Goal: Task Accomplishment & Management: Manage account settings

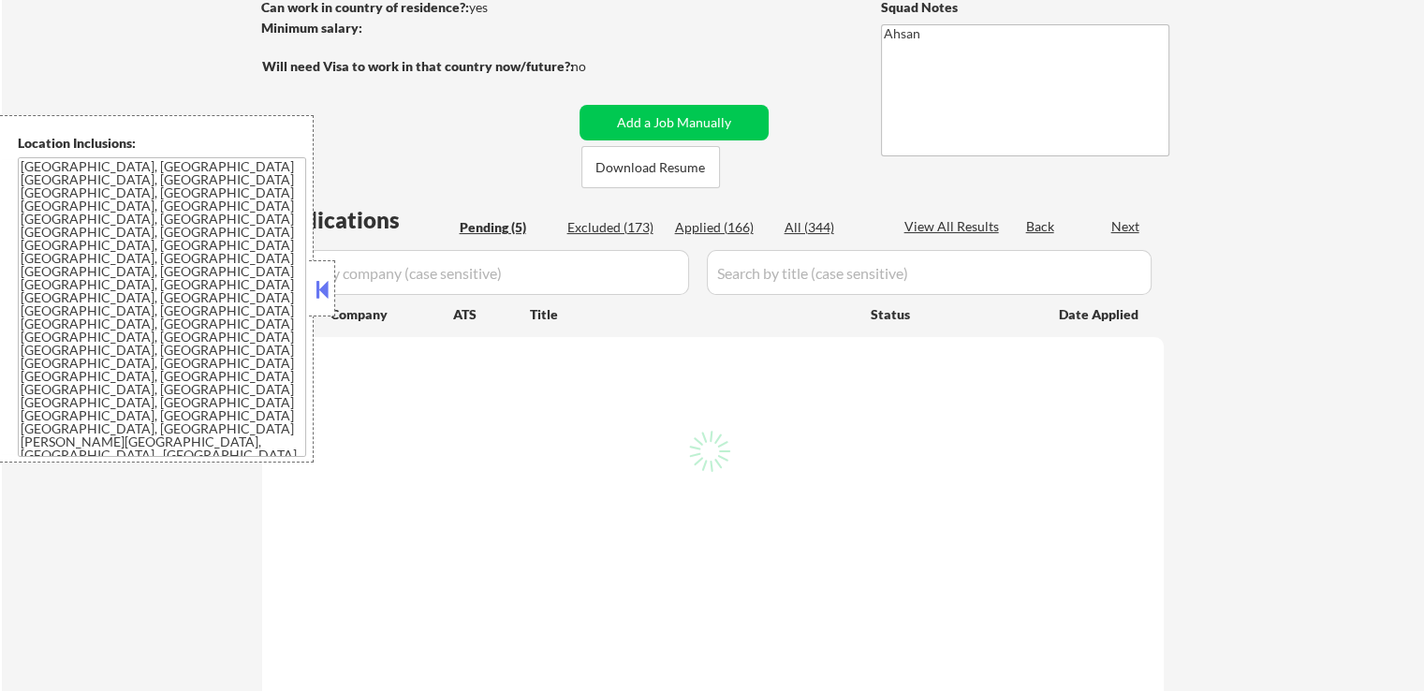
click at [330, 293] on button at bounding box center [322, 289] width 21 height 28
select select ""pending""
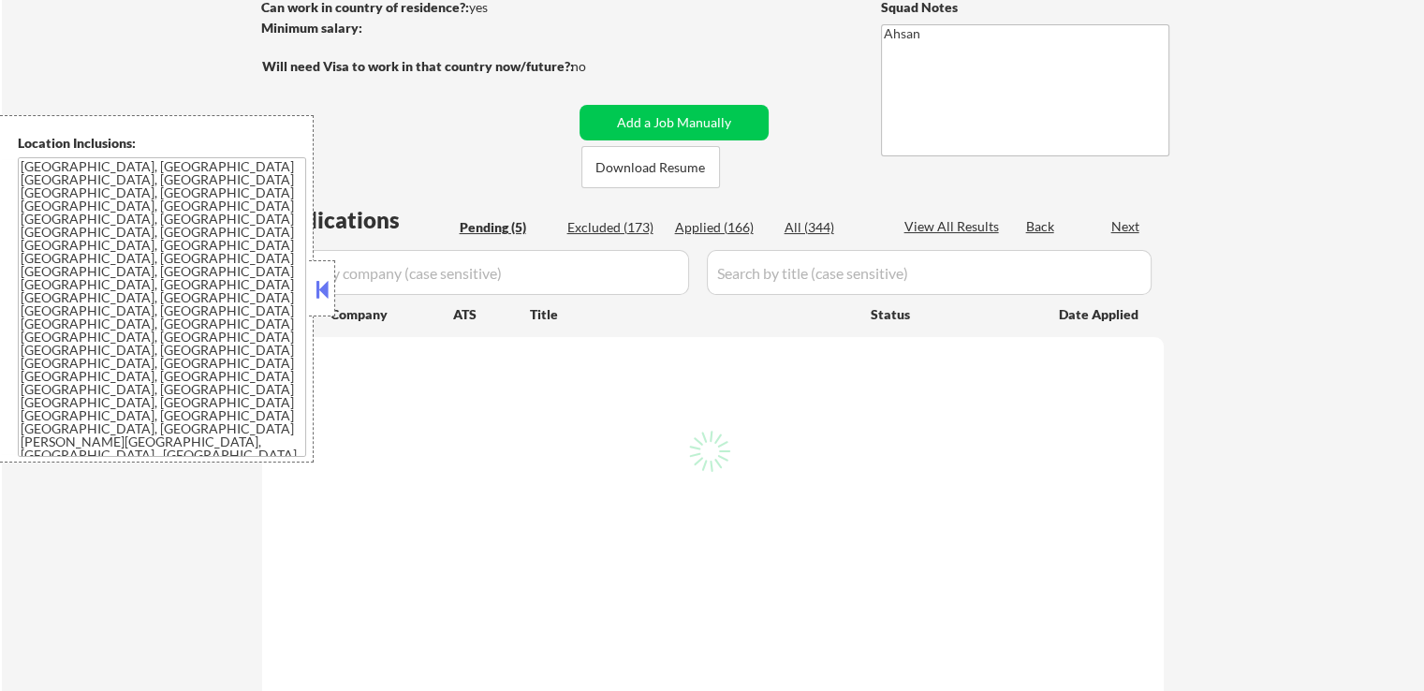
select select ""pending""
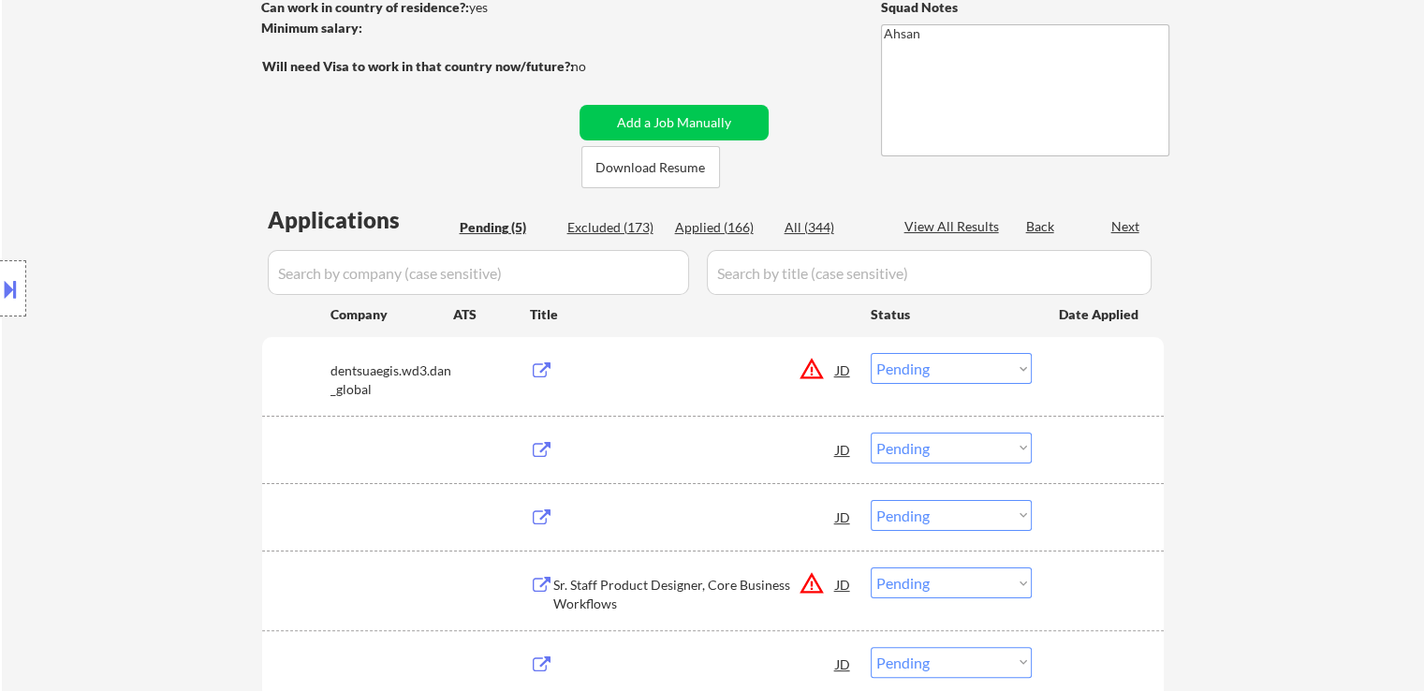
scroll to position [281, 0]
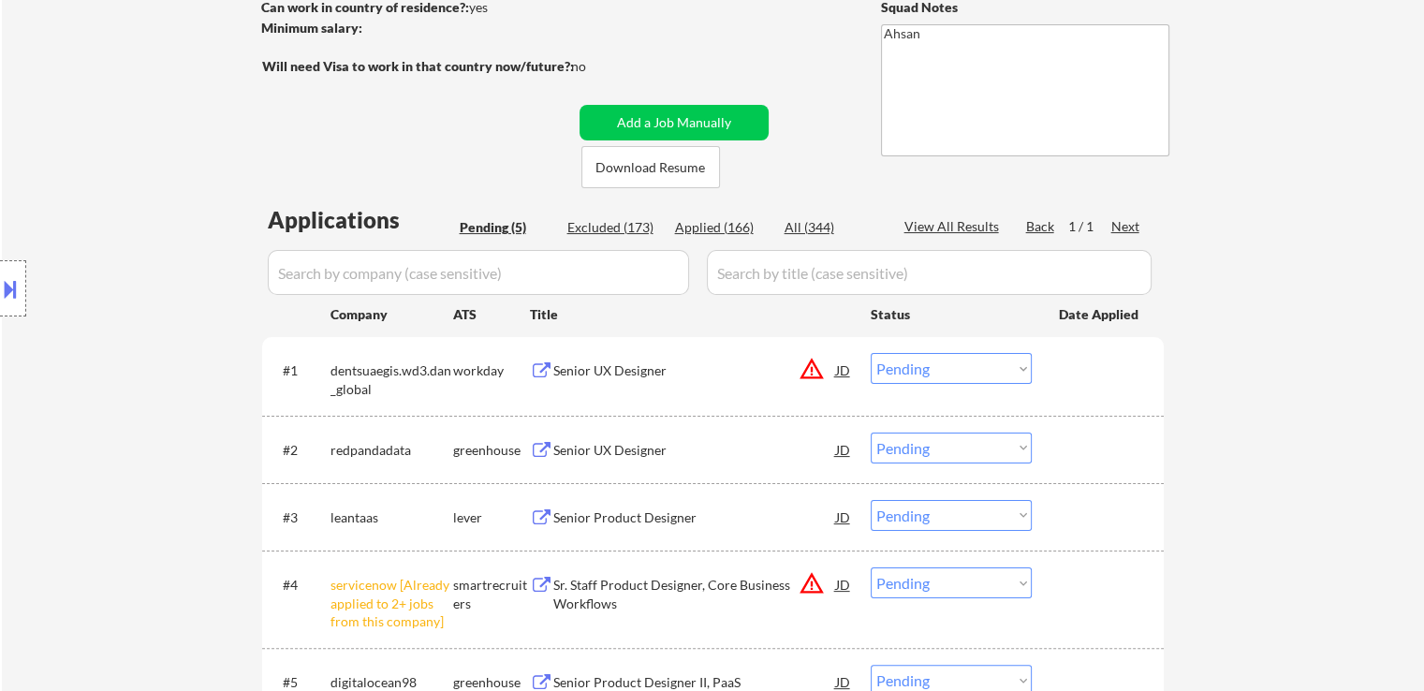
click at [813, 364] on button "warning_amber" at bounding box center [812, 369] width 26 height 26
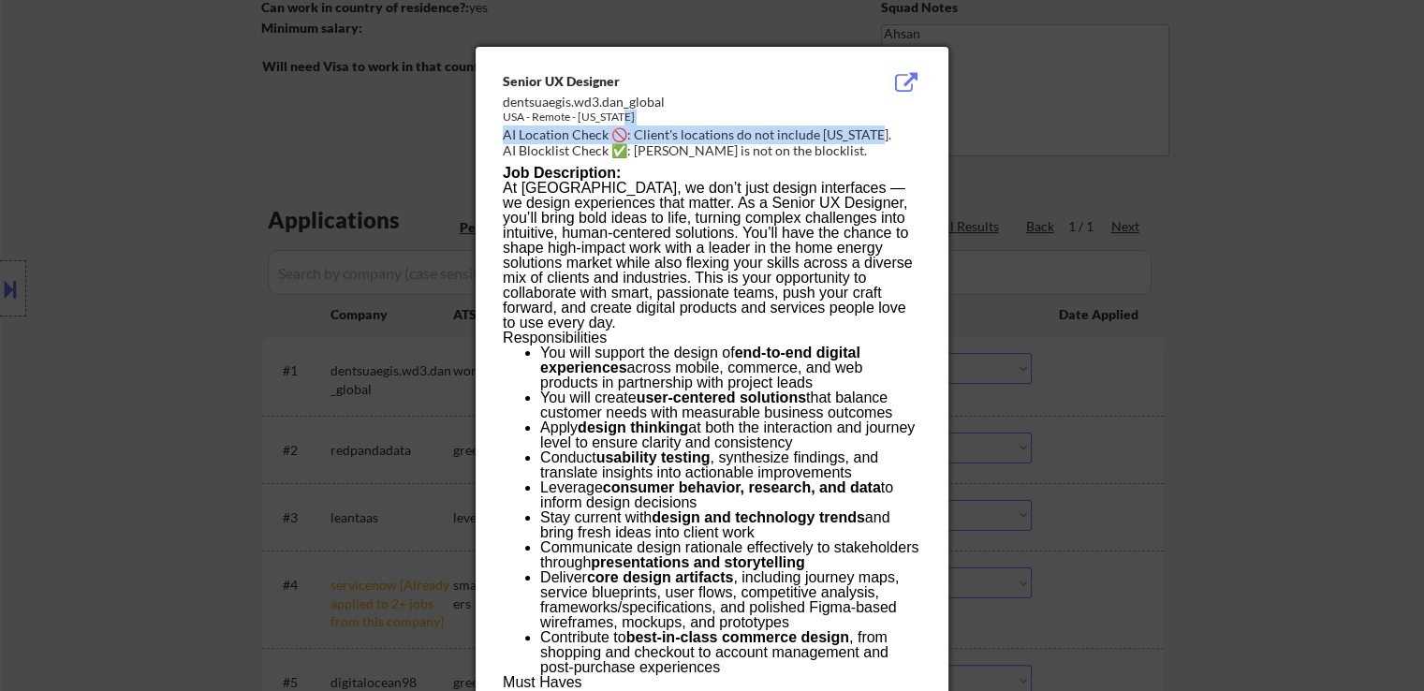
drag, startPoint x: 756, startPoint y: 125, endPoint x: 708, endPoint y: 125, distance: 48.7
click at [708, 125] on div "Senior UX Designer dentsuaegis.wd3.dan_global [GEOGRAPHIC_DATA] - Remote - [US_…" at bounding box center [716, 117] width 426 height 90
drag, startPoint x: 1215, startPoint y: 124, endPoint x: 614, endPoint y: 12, distance: 611.2
click at [1206, 117] on div at bounding box center [712, 345] width 1424 height 691
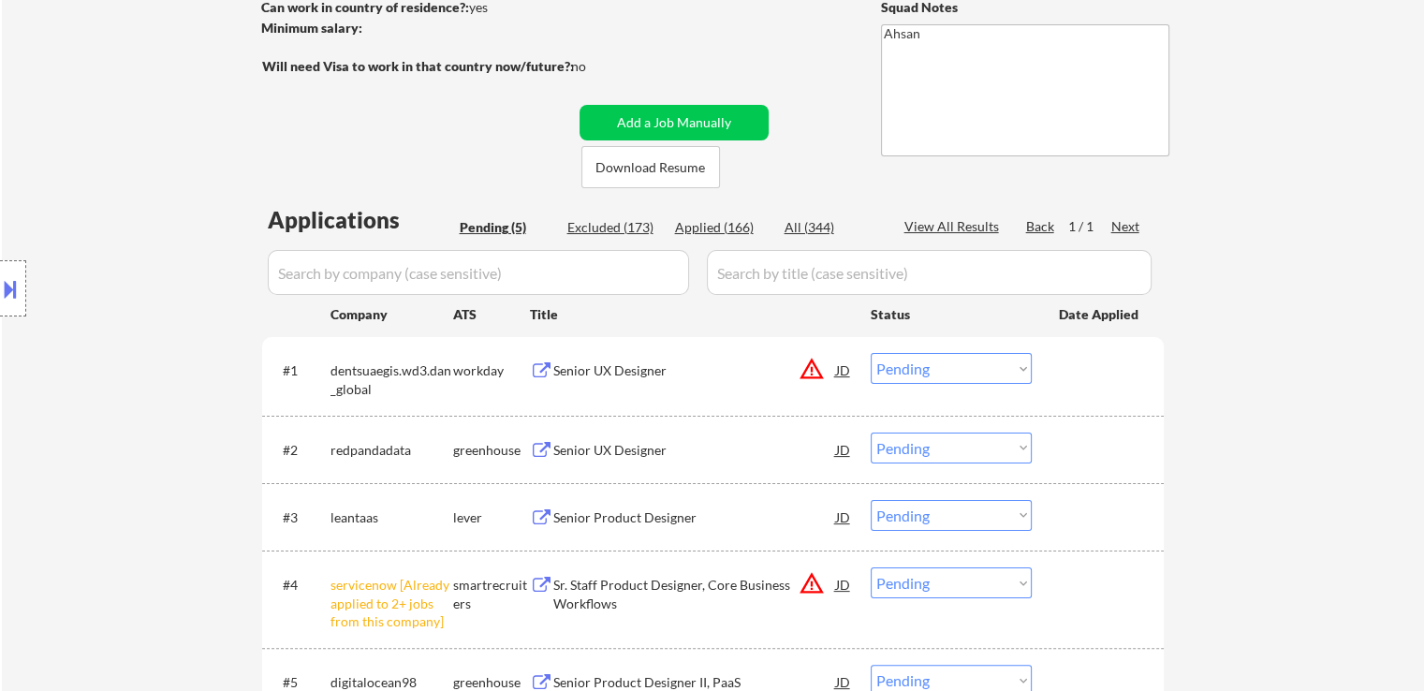
click at [0, 269] on div at bounding box center [13, 288] width 26 height 56
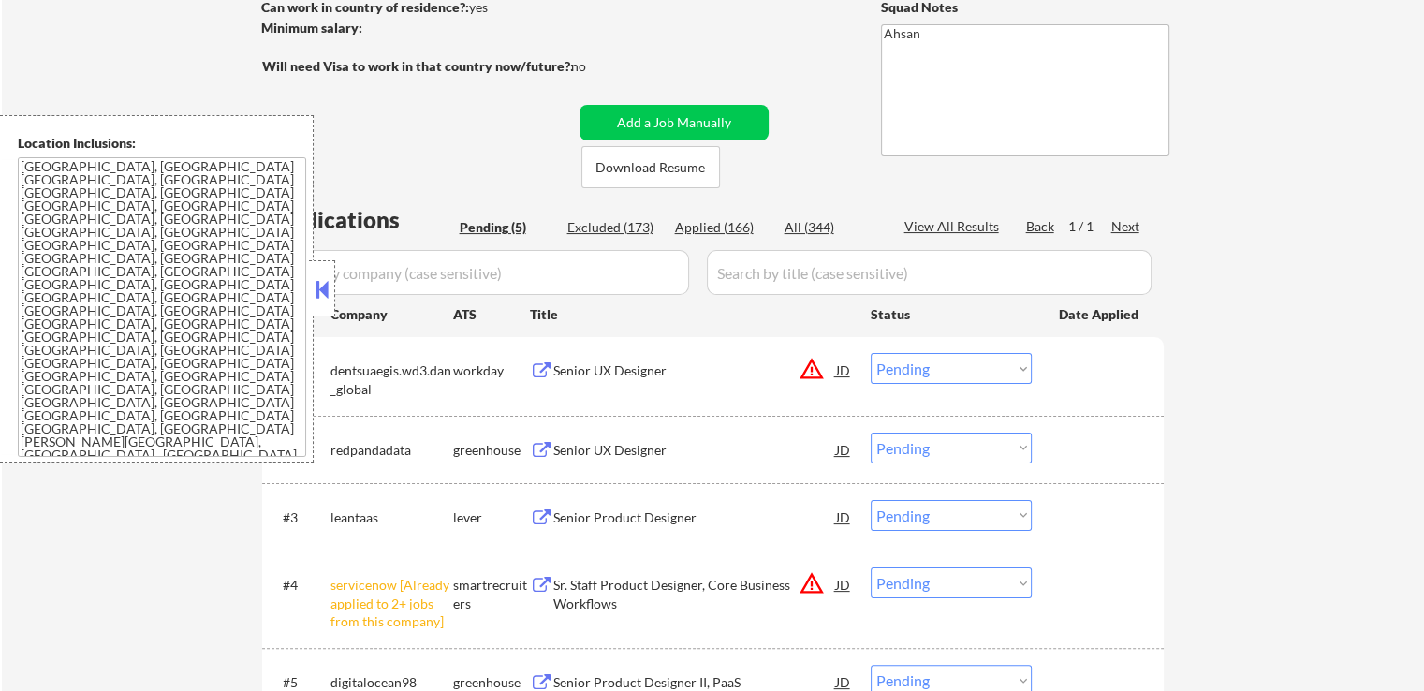
click at [118, 257] on textarea "[GEOGRAPHIC_DATA], [GEOGRAPHIC_DATA] [GEOGRAPHIC_DATA], [GEOGRAPHIC_DATA] [GEOG…" at bounding box center [162, 307] width 288 height 300
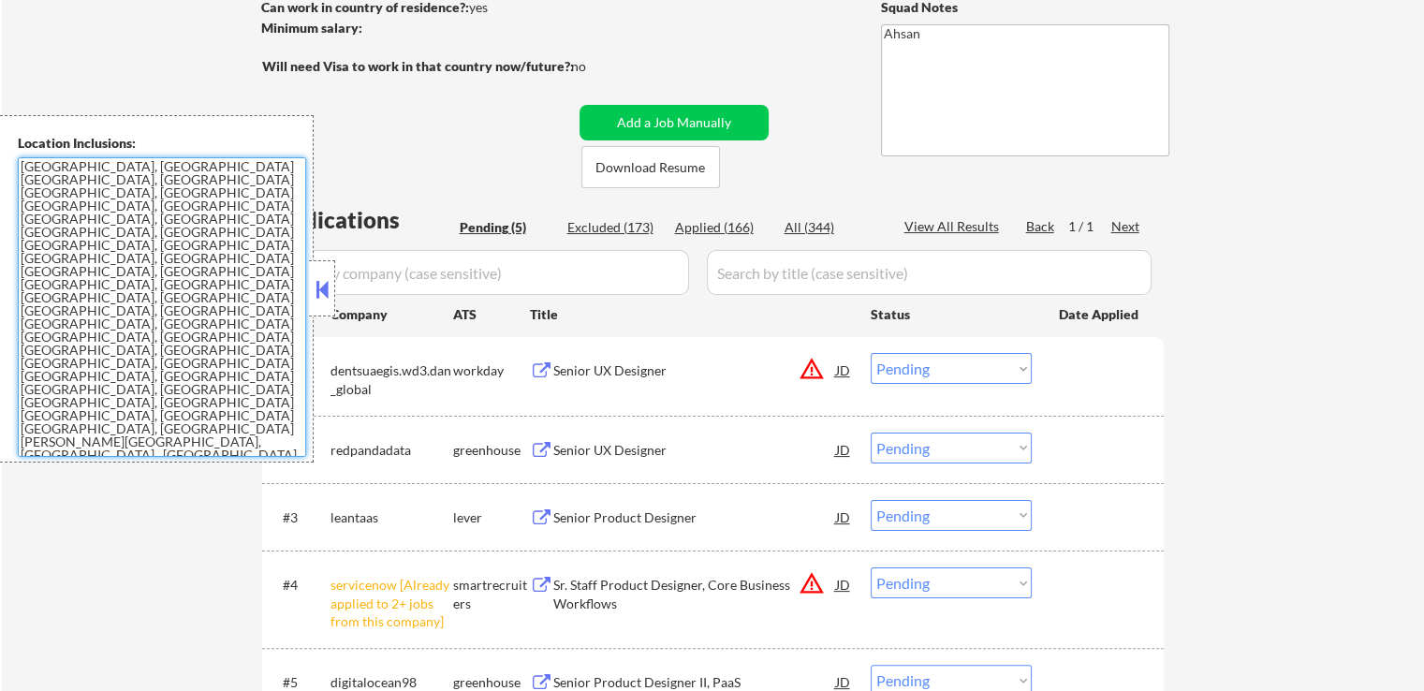
click at [1009, 375] on select "Choose an option... Pending Applied Excluded (Questions) Excluded (Expired) Exc…" at bounding box center [951, 368] width 161 height 31
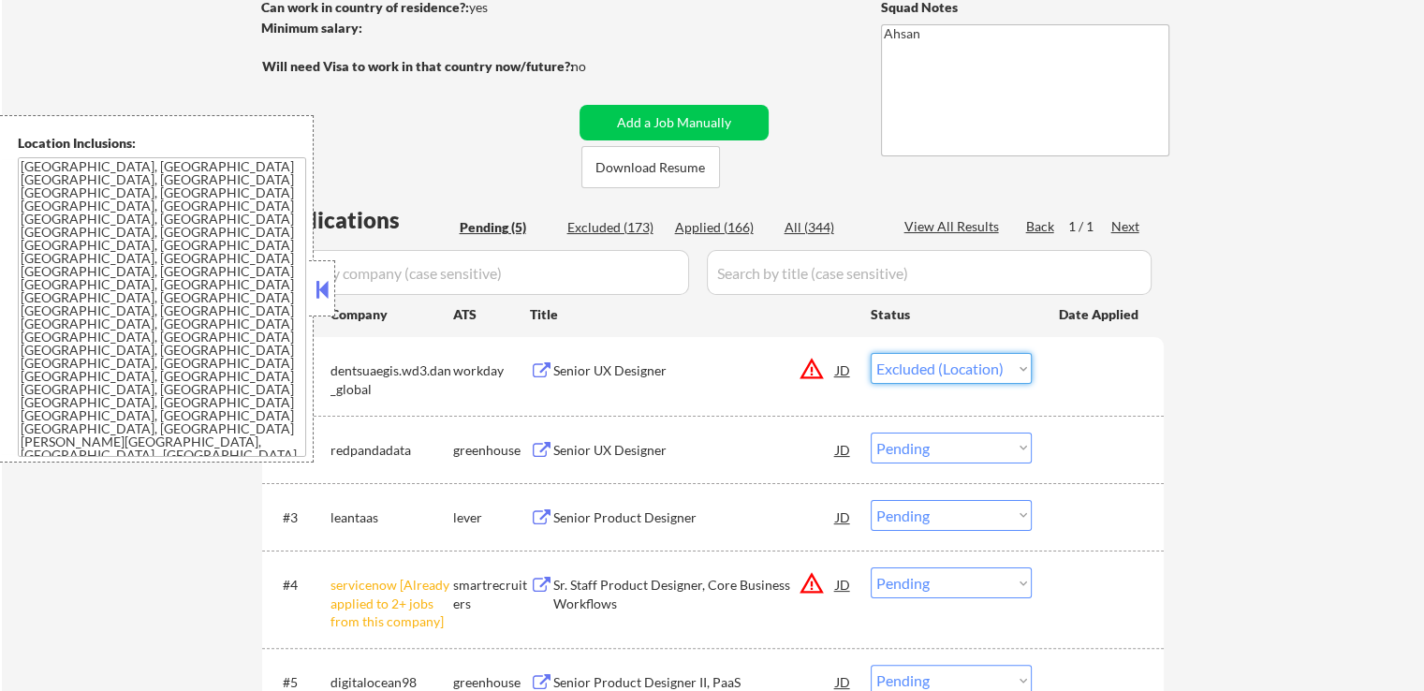
click at [871, 353] on select "Choose an option... Pending Applied Excluded (Questions) Excluded (Expired) Exc…" at bounding box center [951, 368] width 161 height 31
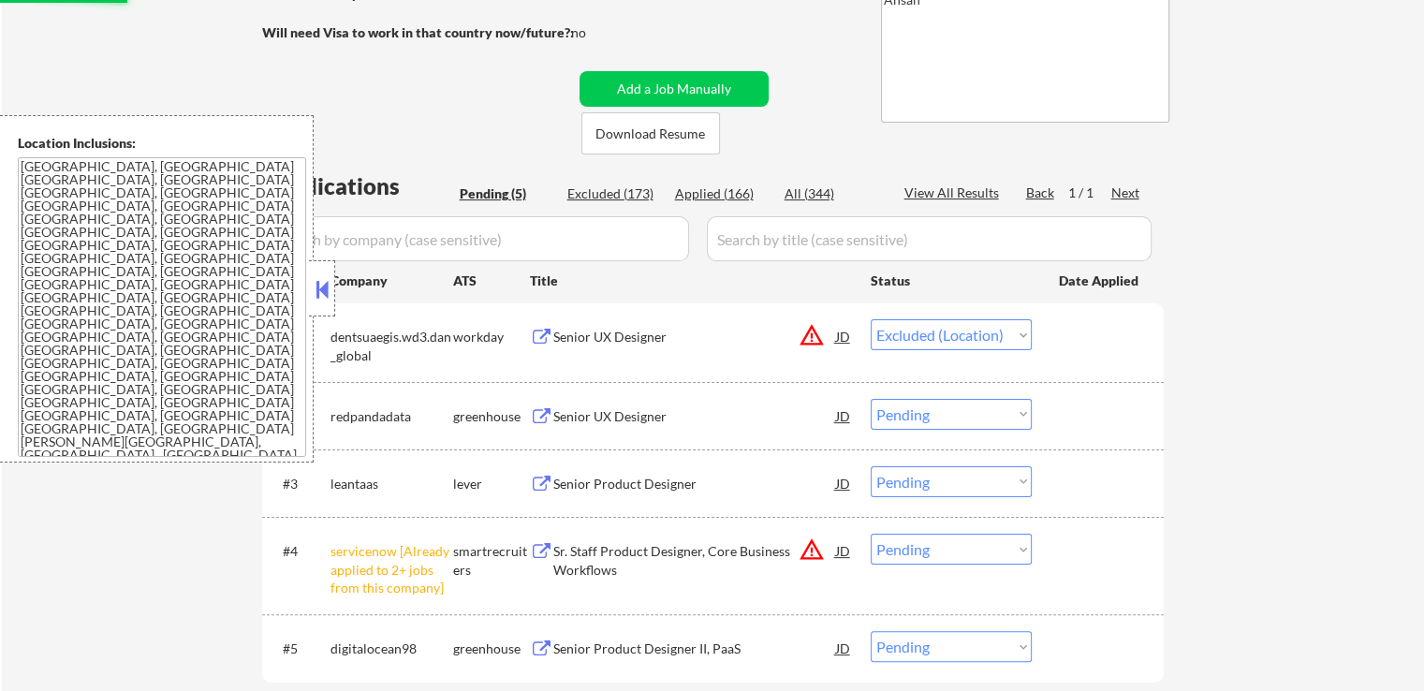
scroll to position [374, 0]
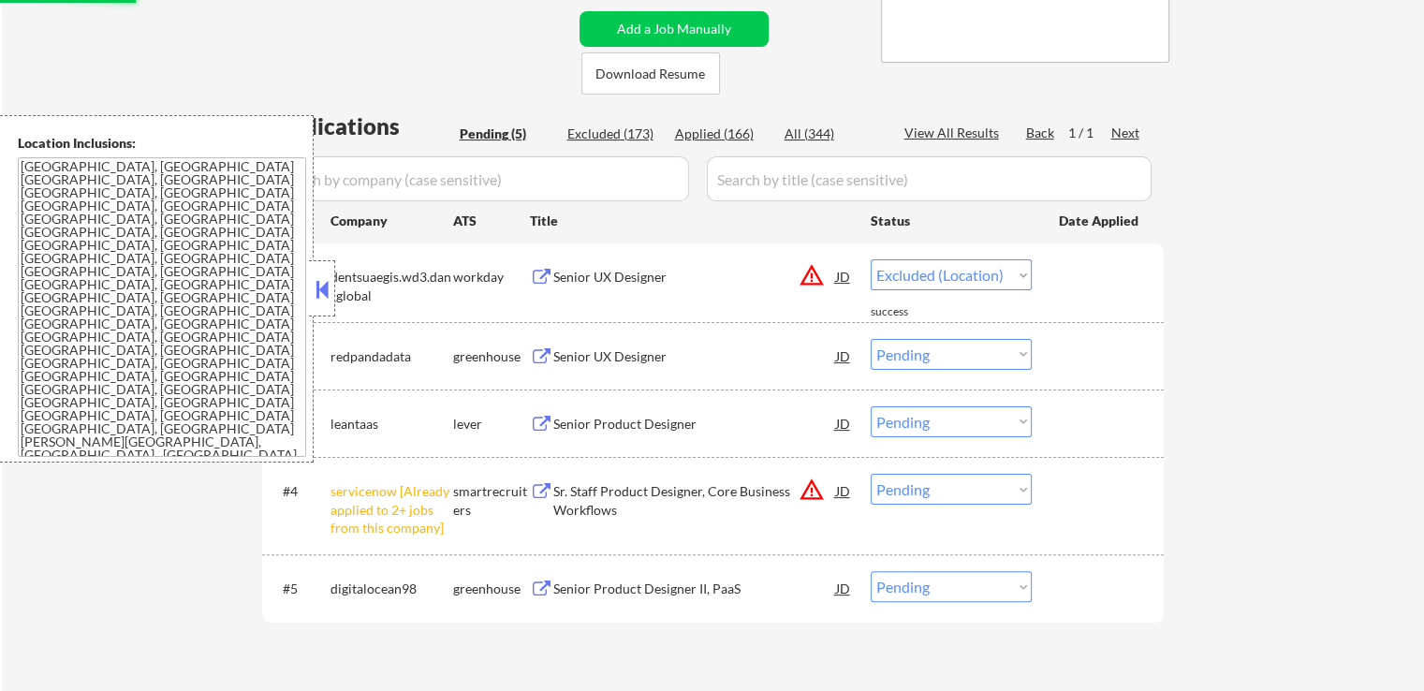
select select ""pending""
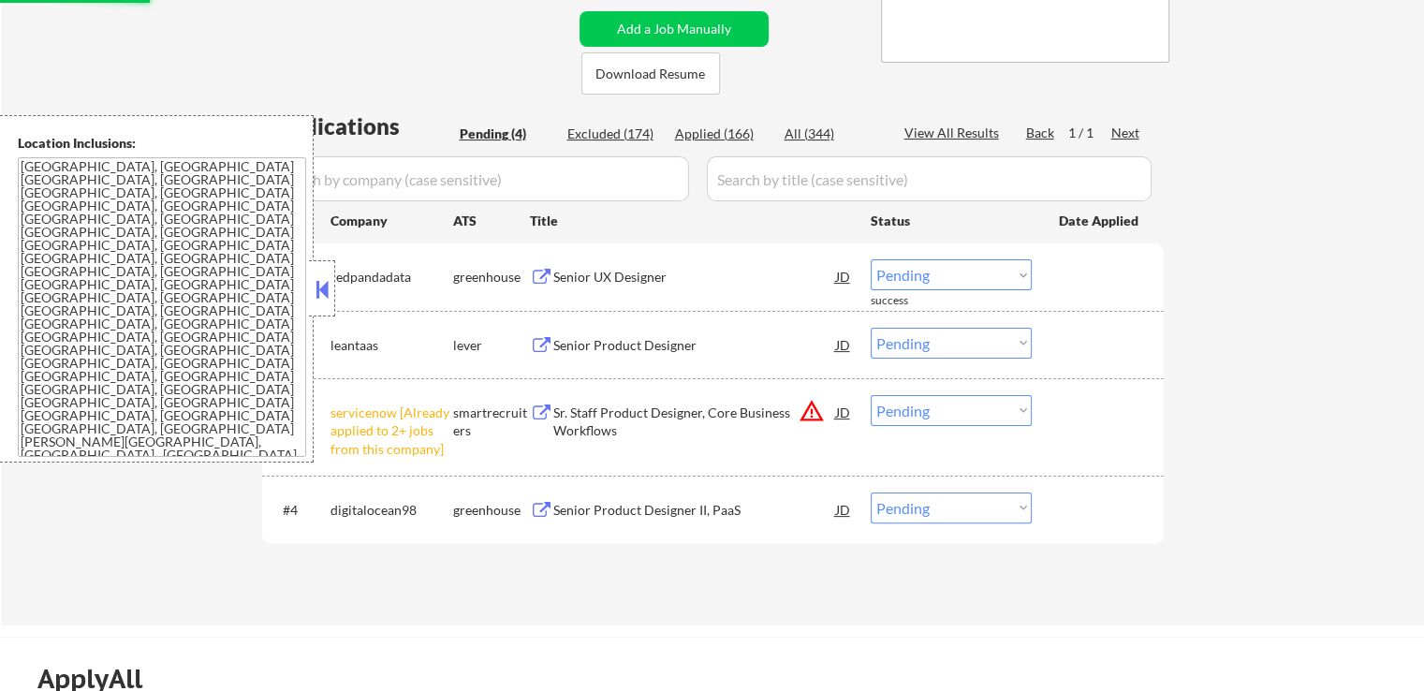
click at [808, 417] on button "warning_amber" at bounding box center [812, 411] width 26 height 26
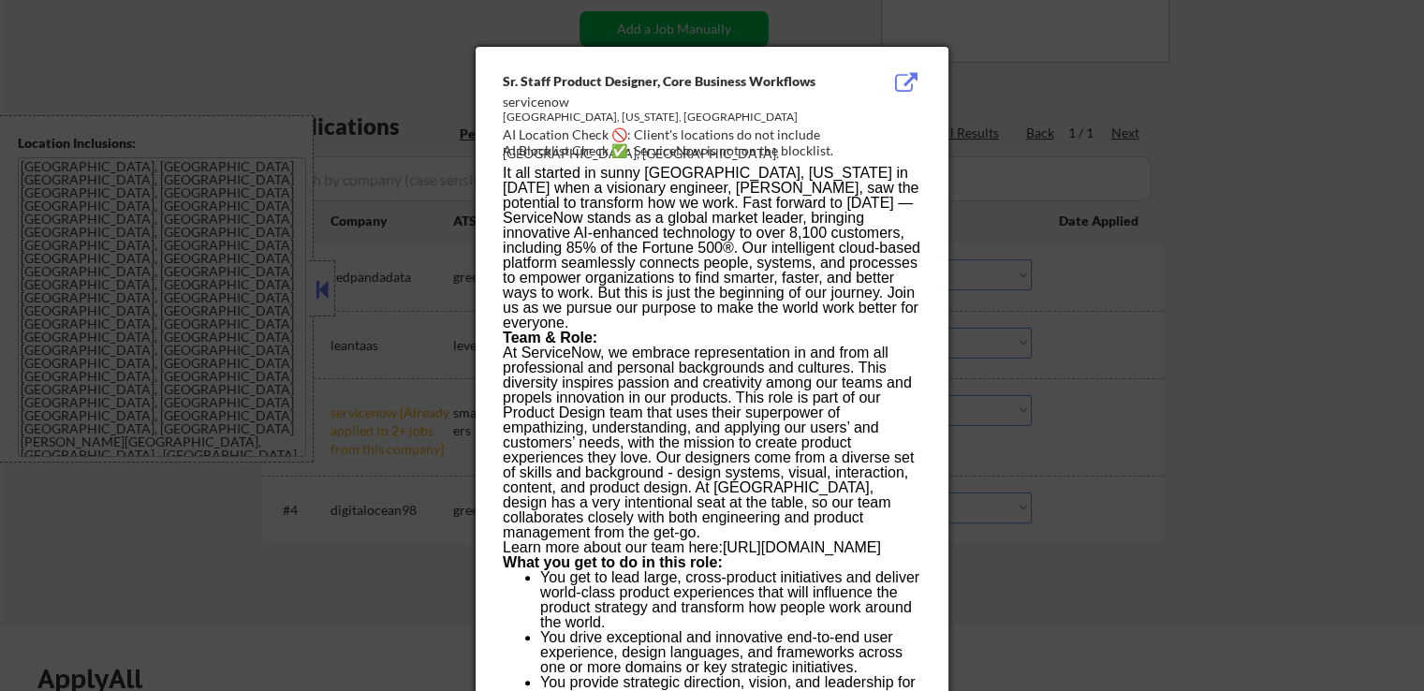
click at [1125, 201] on div at bounding box center [712, 345] width 1424 height 691
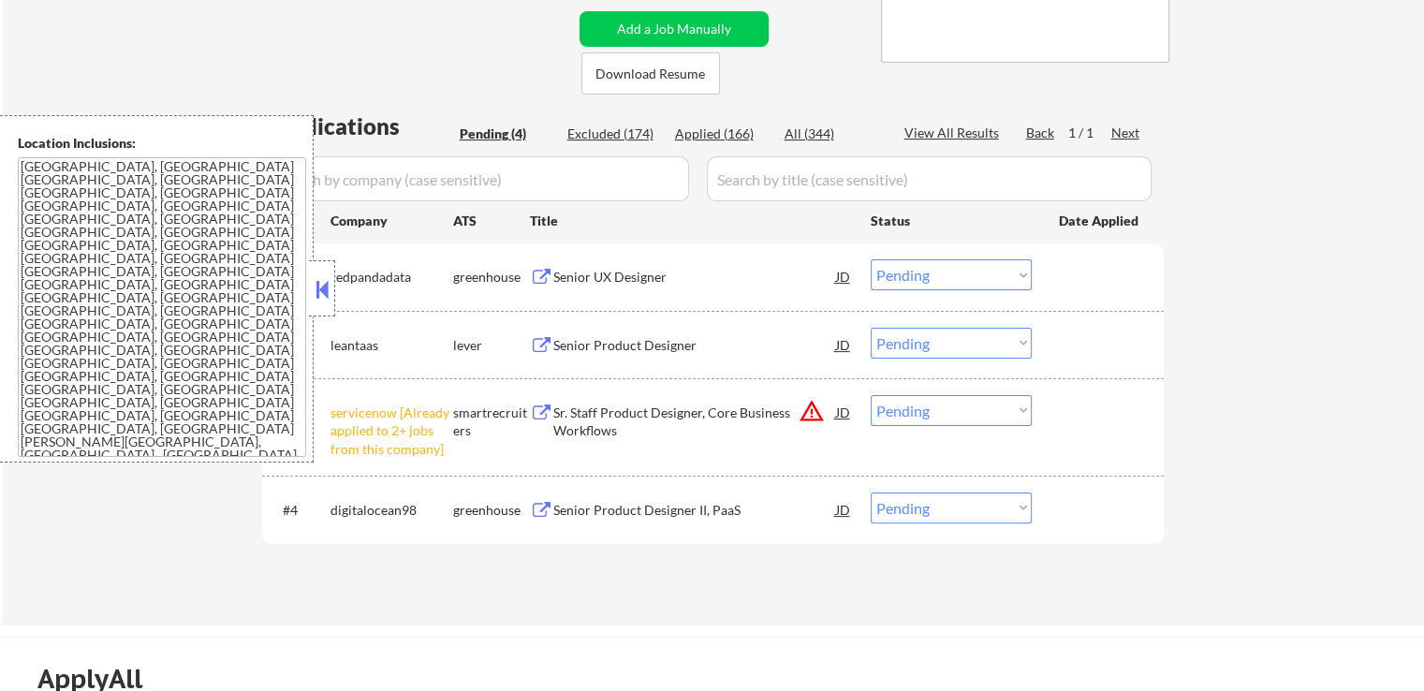
click at [949, 414] on select "Choose an option... Pending Applied Excluded (Questions) Excluded (Expired) Exc…" at bounding box center [951, 410] width 161 height 31
click at [871, 395] on select "Choose an option... Pending Applied Excluded (Questions) Excluded (Expired) Exc…" at bounding box center [951, 410] width 161 height 31
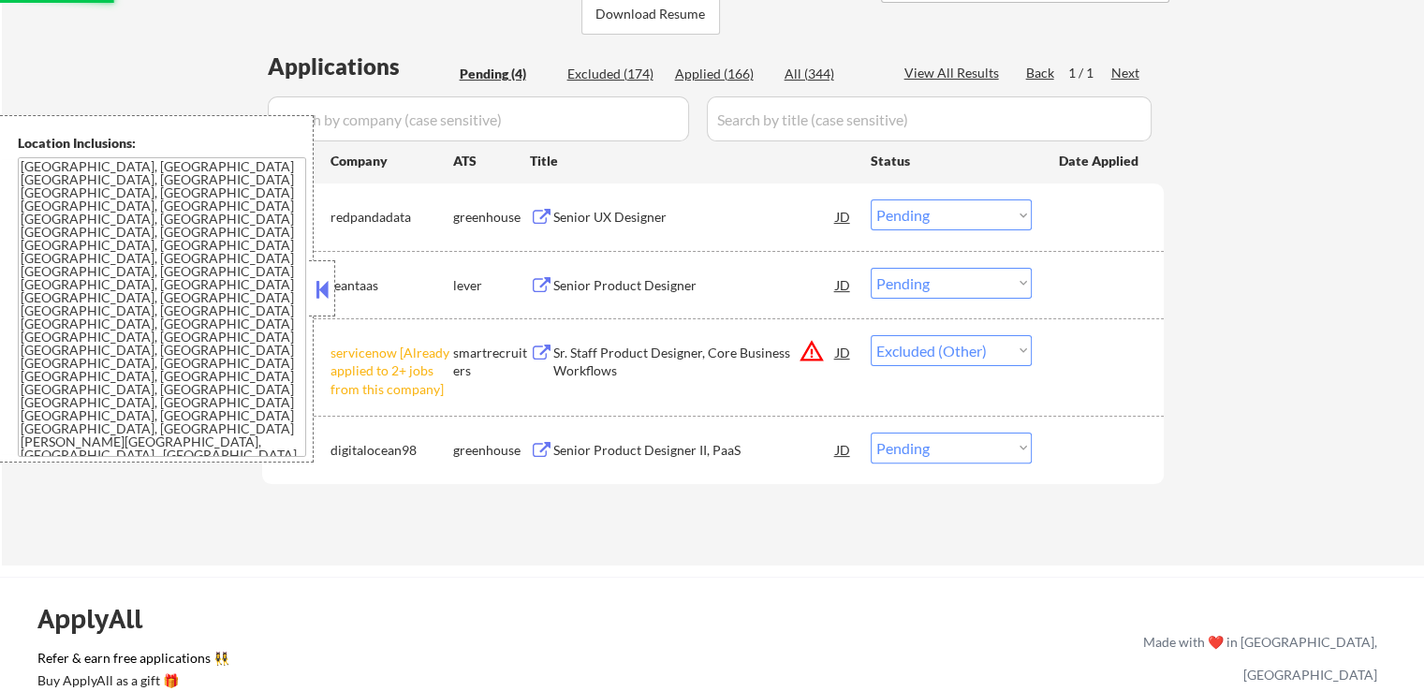
scroll to position [468, 0]
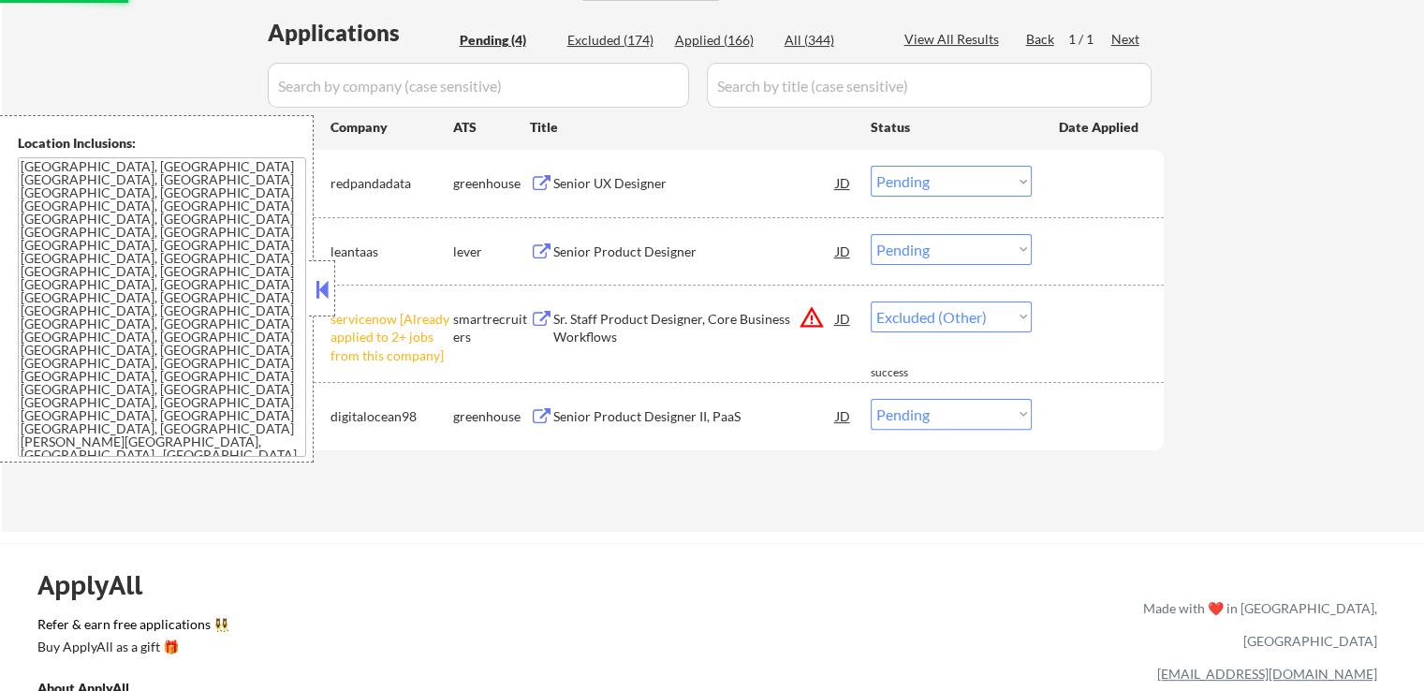
select select ""pending""
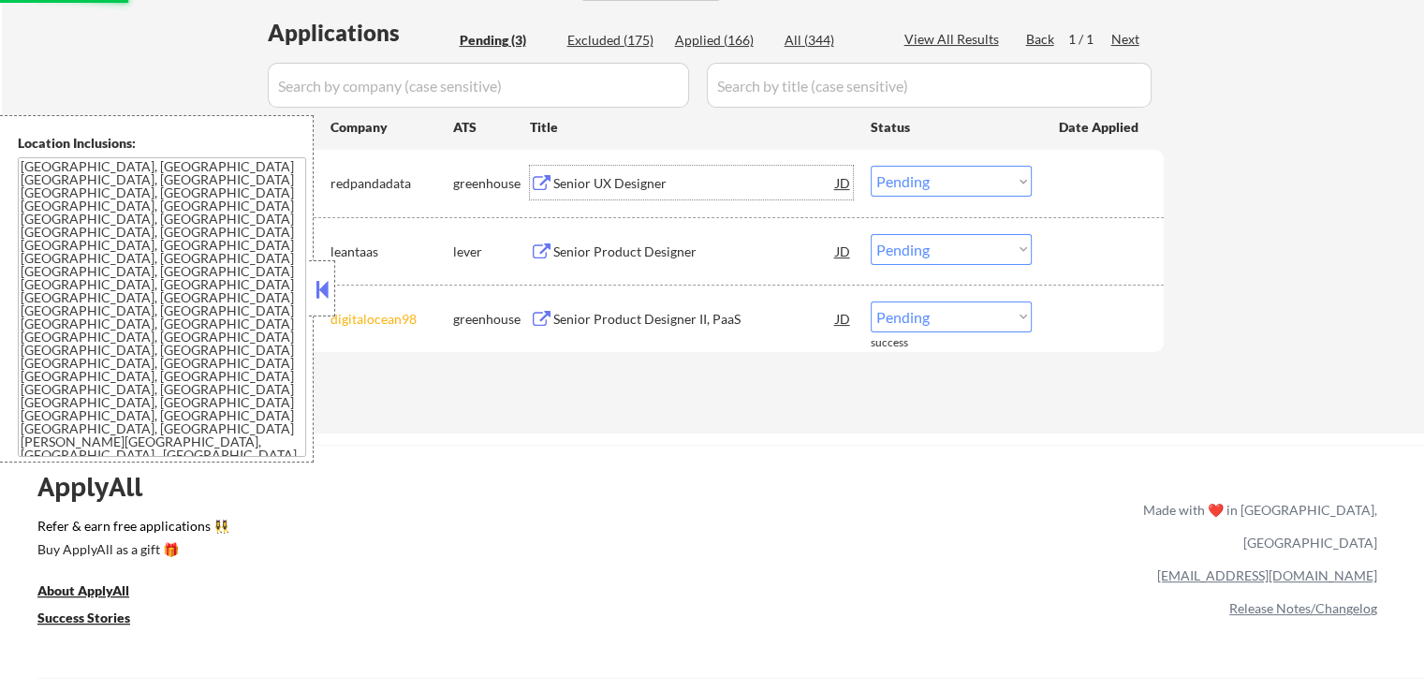
click at [597, 181] on div "Senior UX Designer" at bounding box center [694, 183] width 283 height 19
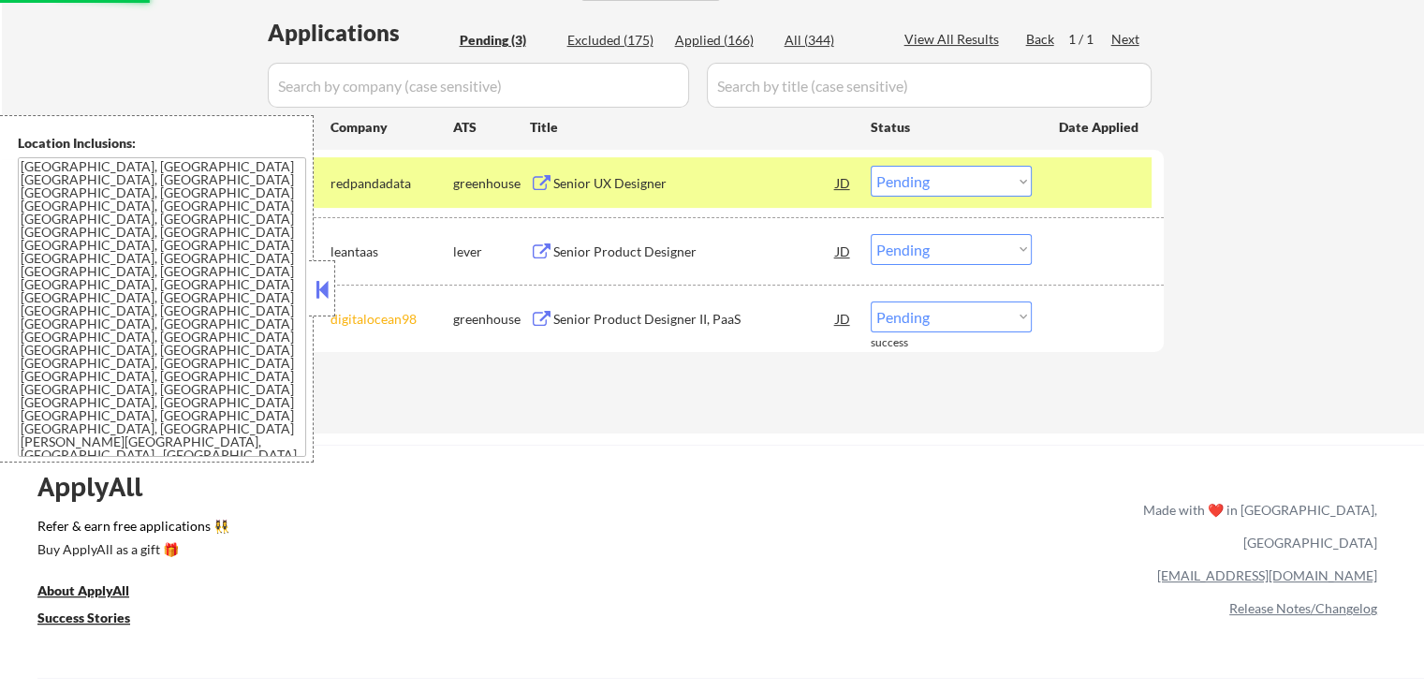
click at [616, 247] on div "Senior Product Designer" at bounding box center [694, 251] width 283 height 19
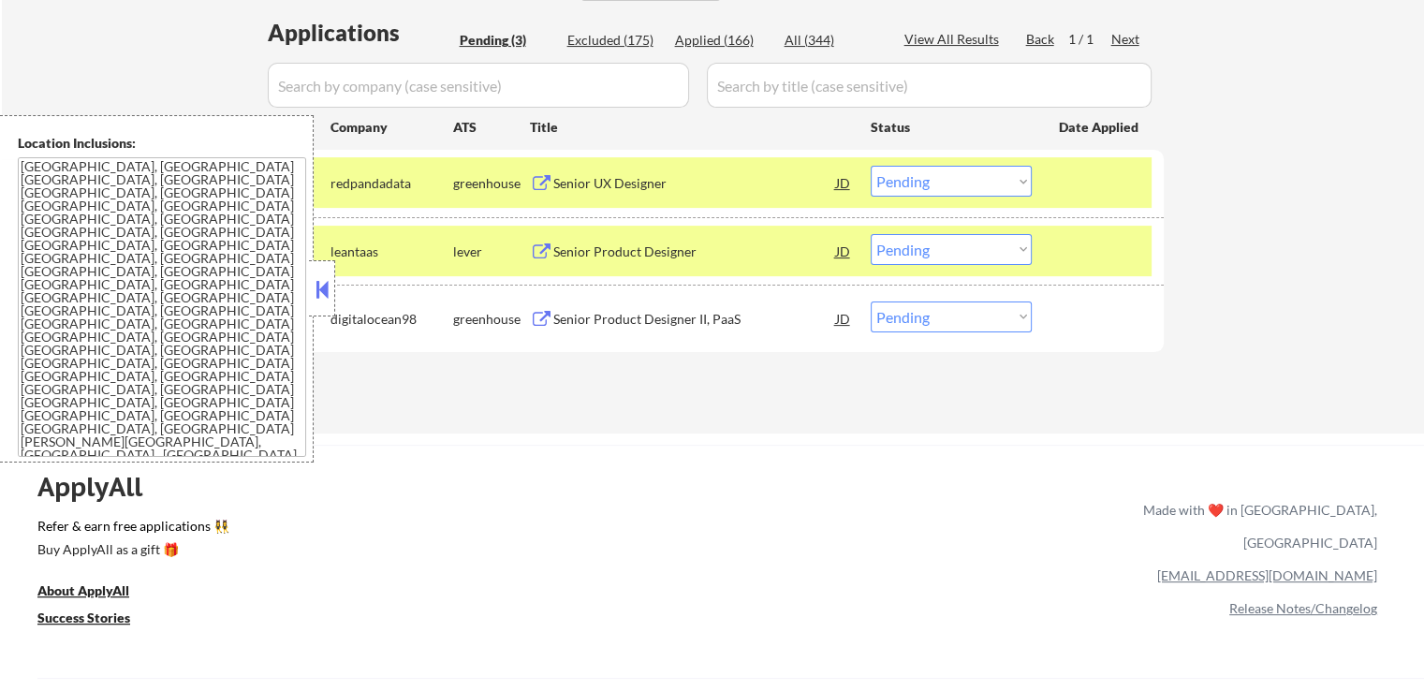
click at [623, 315] on div "Senior Product Designer II, PaaS" at bounding box center [694, 319] width 283 height 19
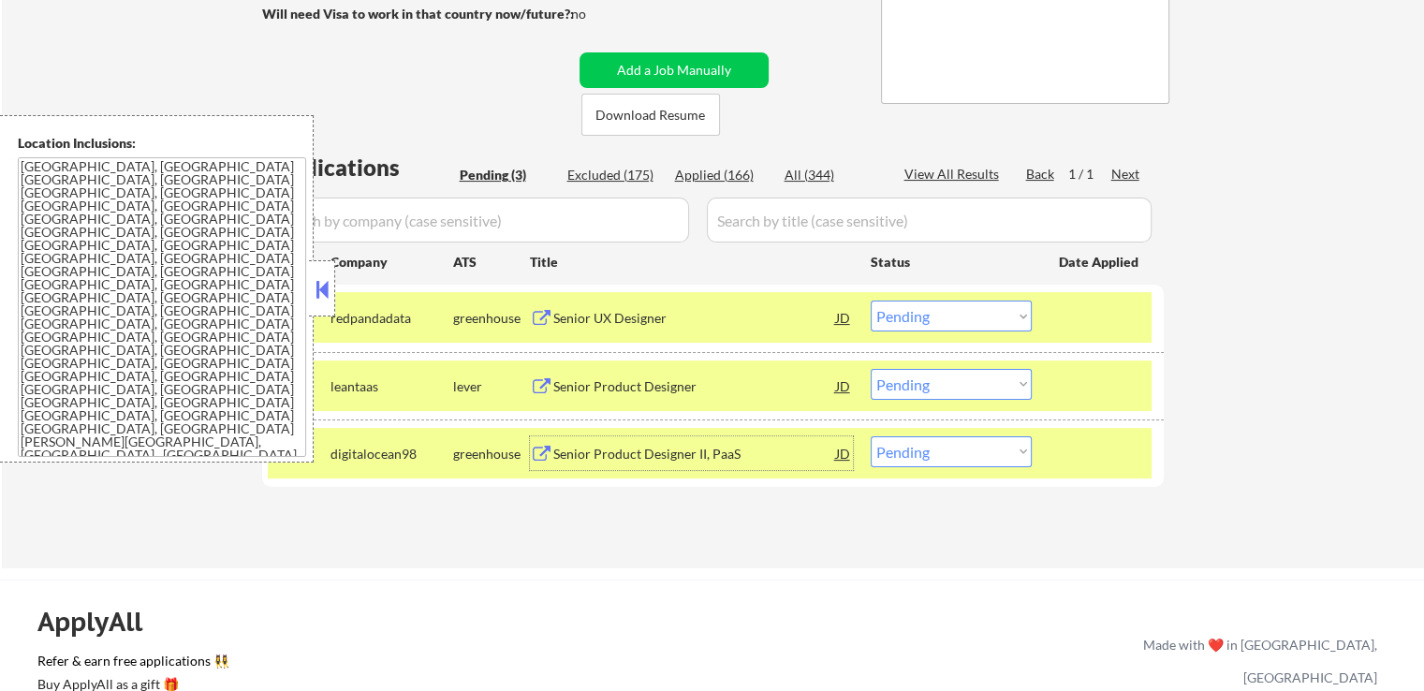
scroll to position [187, 0]
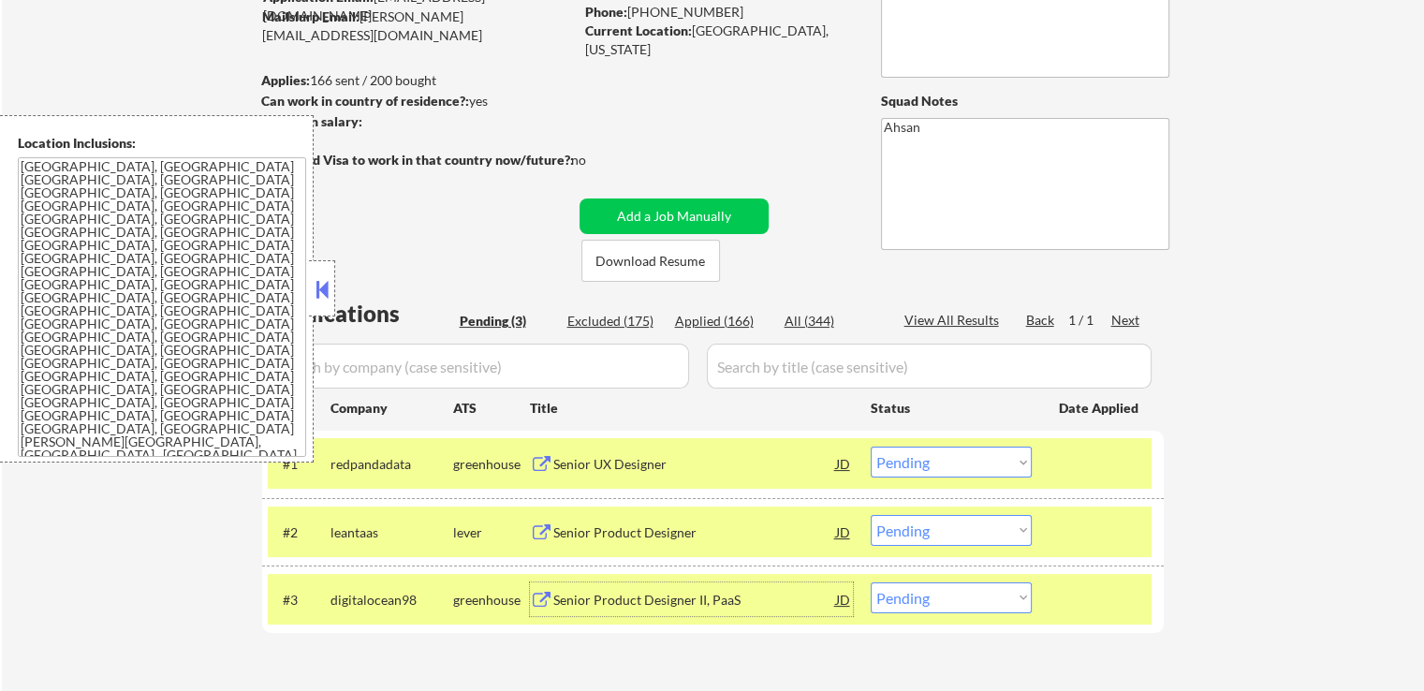
drag, startPoint x: 323, startPoint y: 284, endPoint x: 441, endPoint y: 217, distance: 135.4
click at [326, 282] on button at bounding box center [322, 289] width 21 height 28
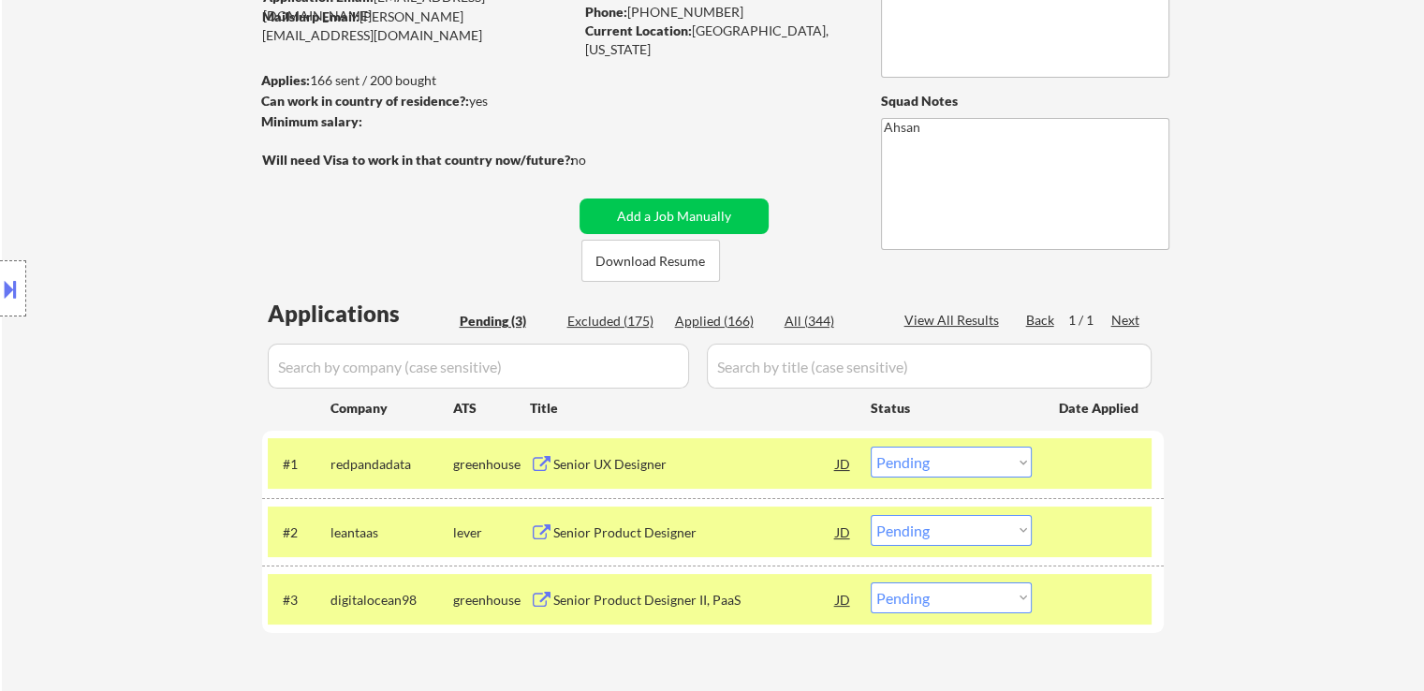
drag, startPoint x: 435, startPoint y: 125, endPoint x: 386, endPoint y: 244, distance: 129.7
click at [435, 122] on div "Minimum salary:" at bounding box center [417, 121] width 312 height 19
click at [644, 261] on button "Download Resume" at bounding box center [650, 261] width 139 height 42
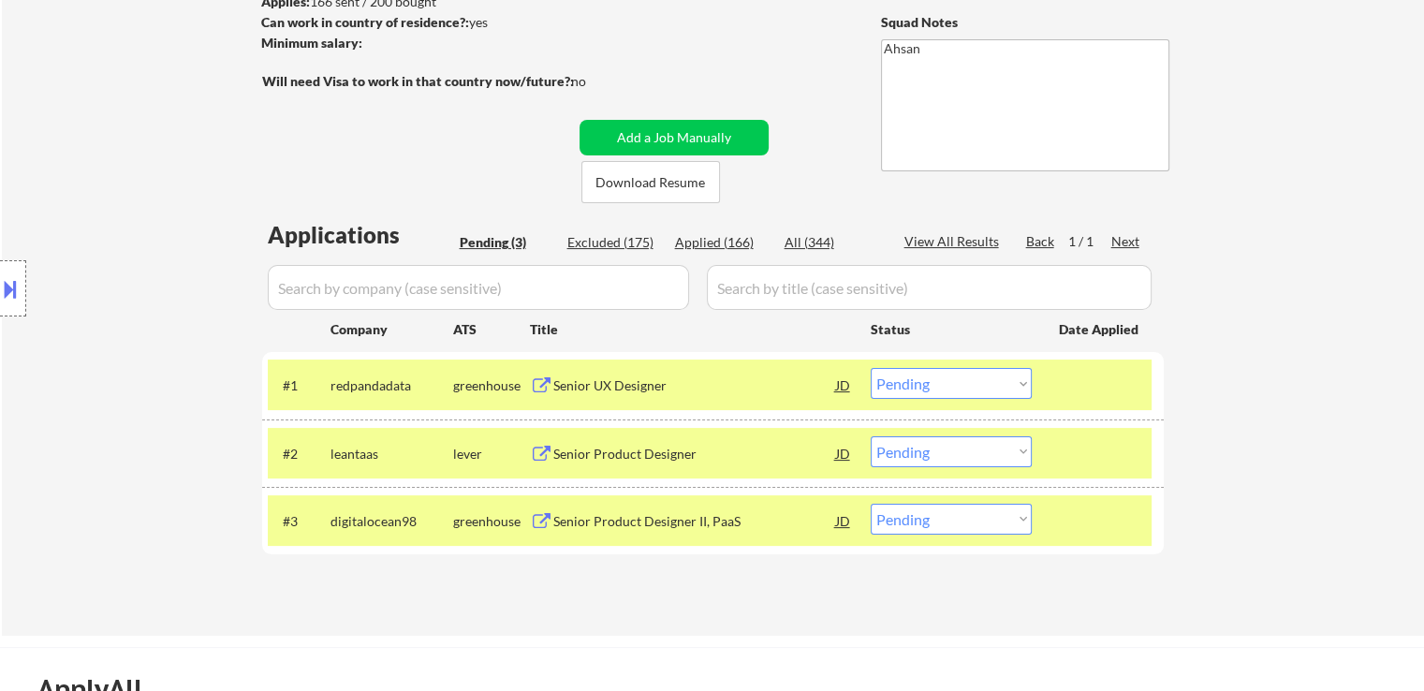
scroll to position [374, 0]
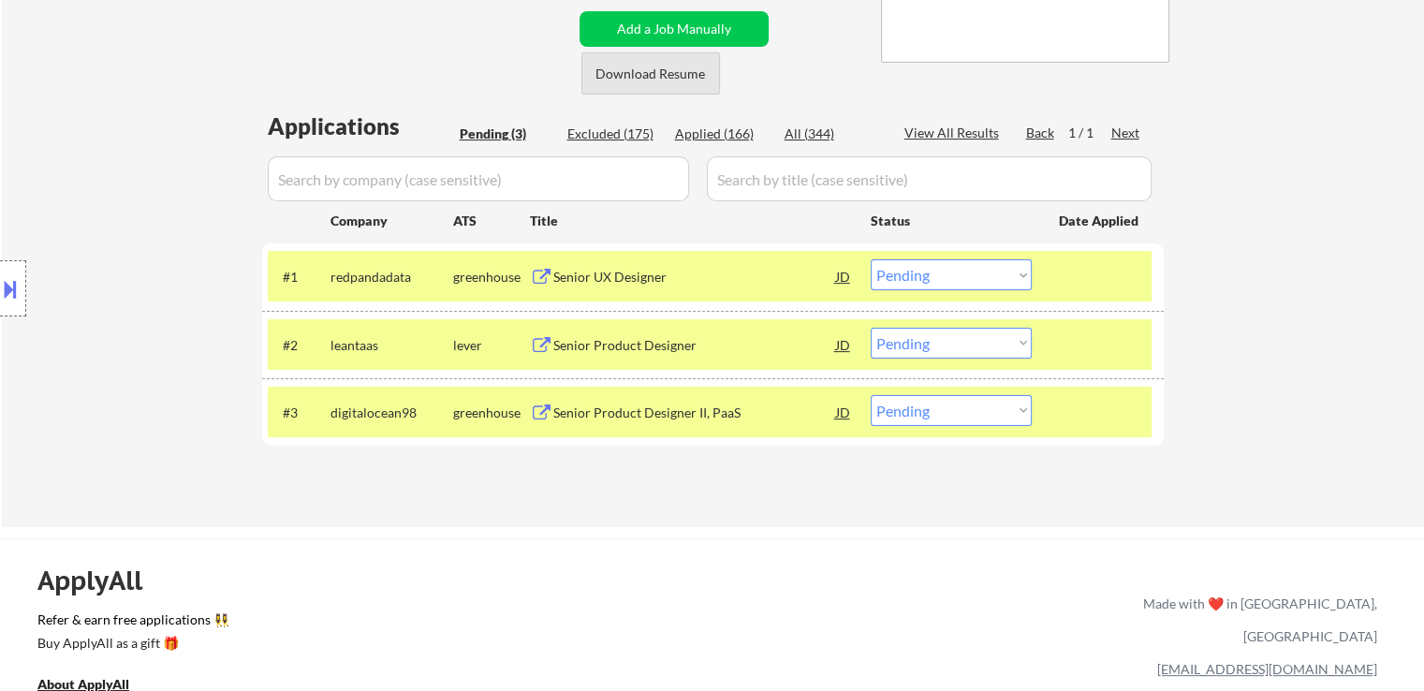
drag, startPoint x: 644, startPoint y: 74, endPoint x: 1228, endPoint y: 7, distance: 587.9
click at [644, 69] on button "Download Resume" at bounding box center [650, 73] width 139 height 42
click at [990, 280] on select "Choose an option... Pending Applied Excluded (Questions) Excluded (Expired) Exc…" at bounding box center [951, 274] width 161 height 31
click at [871, 259] on select "Choose an option... Pending Applied Excluded (Questions) Excluded (Expired) Exc…" at bounding box center [951, 274] width 161 height 31
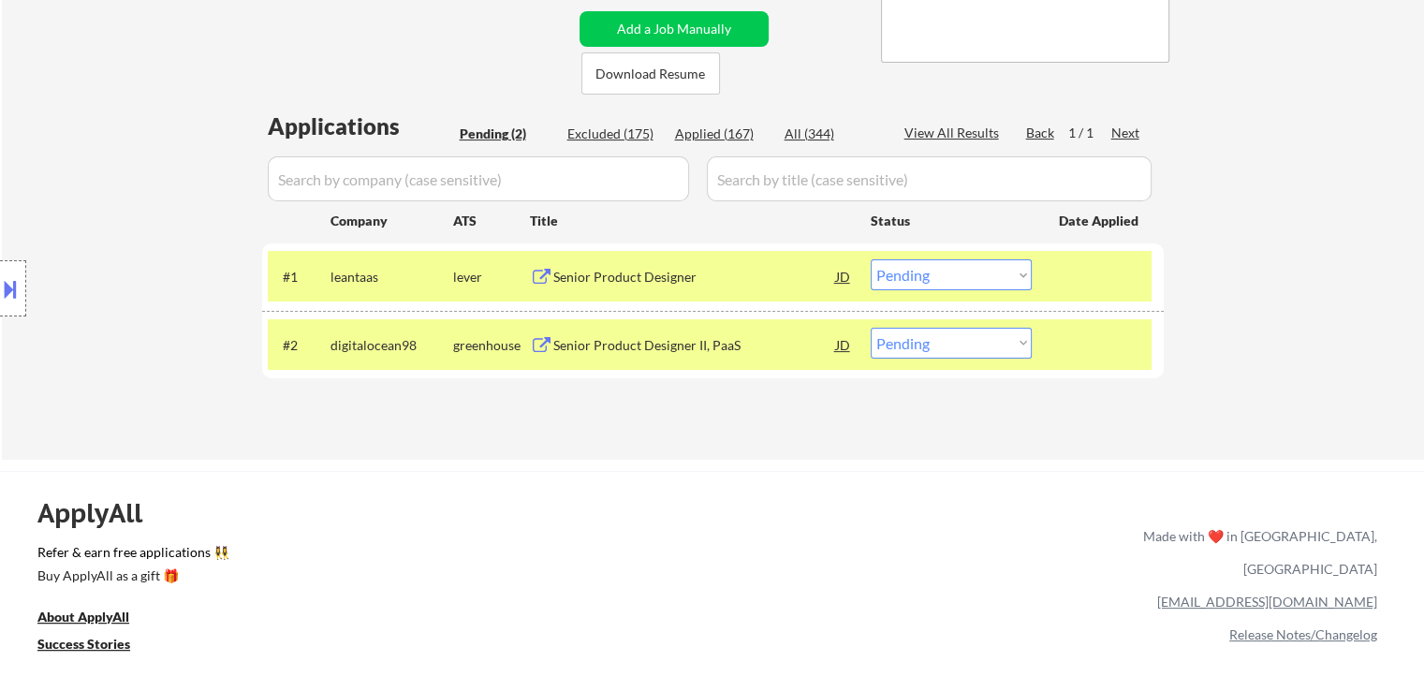
click at [923, 271] on select "Choose an option... Pending Applied Excluded (Questions) Excluded (Expired) Exc…" at bounding box center [951, 274] width 161 height 31
click at [871, 259] on select "Choose an option... Pending Applied Excluded (Questions) Excluded (Expired) Exc…" at bounding box center [951, 274] width 161 height 31
select select ""pending""
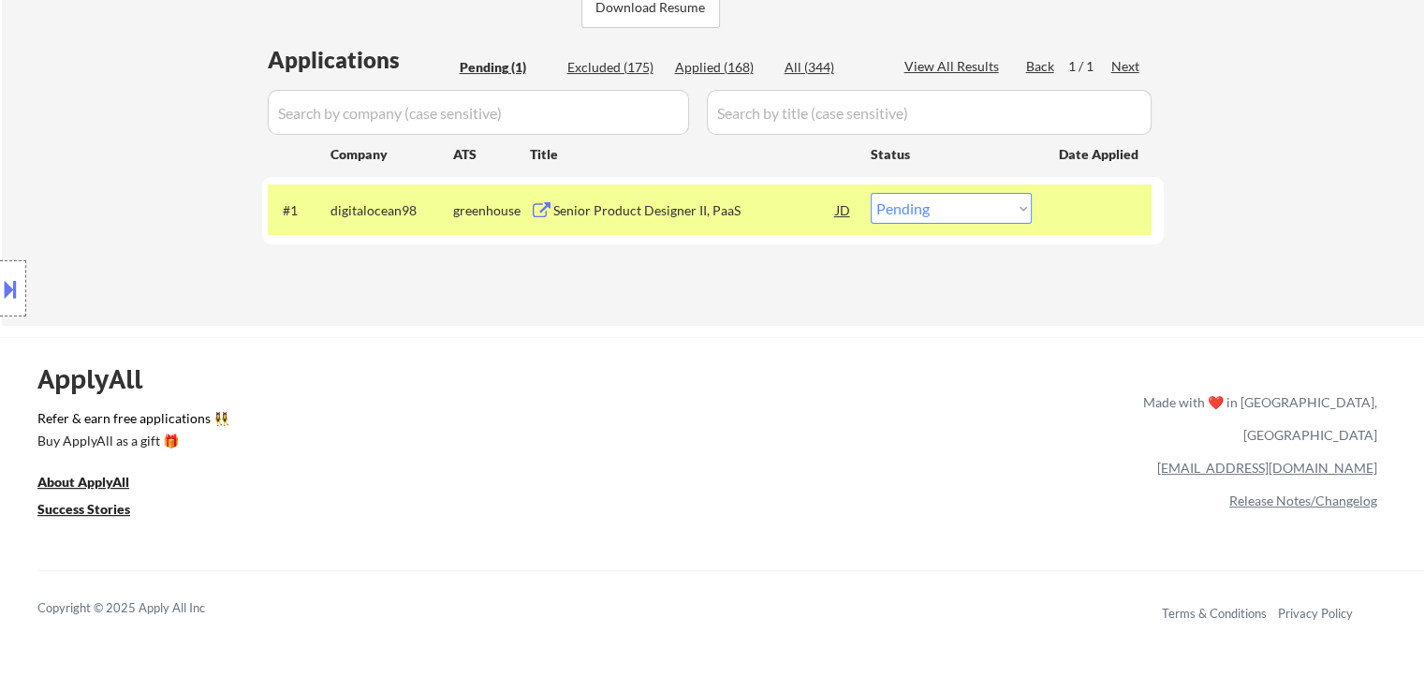
scroll to position [468, 0]
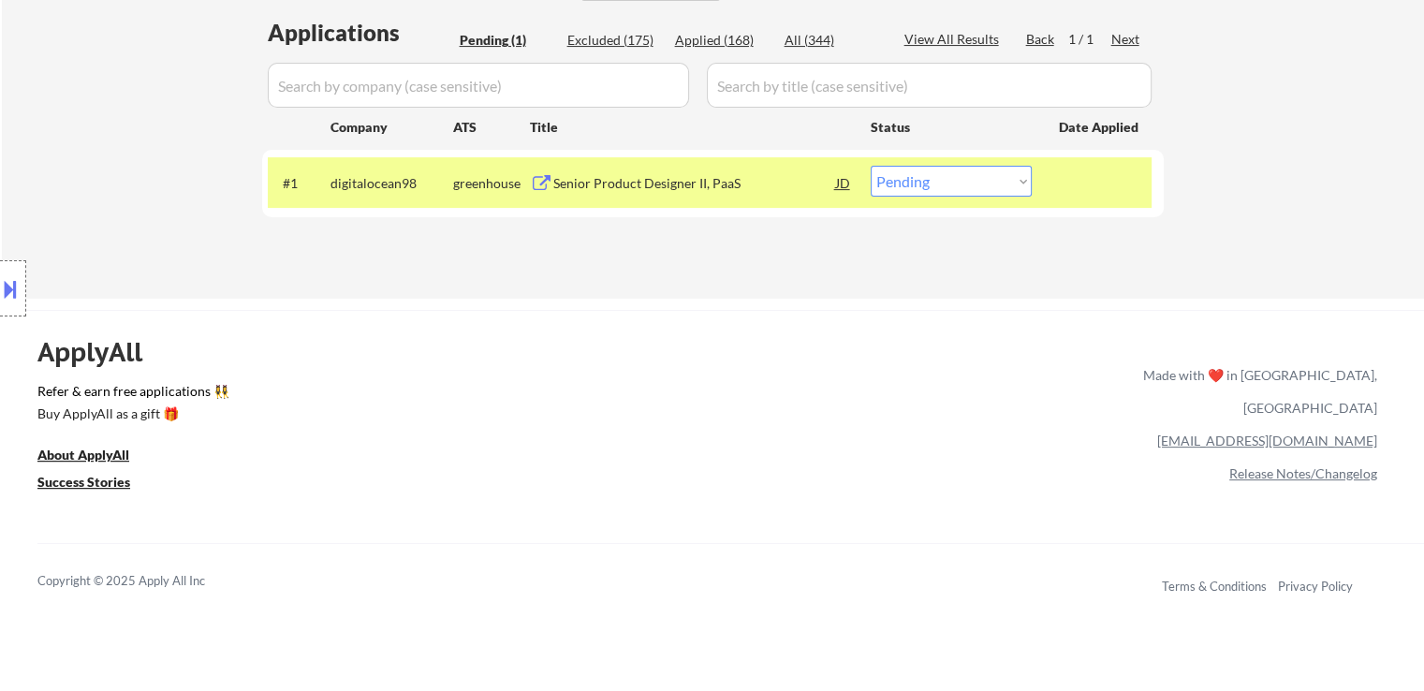
click at [756, 406] on div "ApplyAll Refer & earn free applications 👯‍♀️ Buy ApplyAll as a gift 🎁 About App…" at bounding box center [712, 471] width 1424 height 297
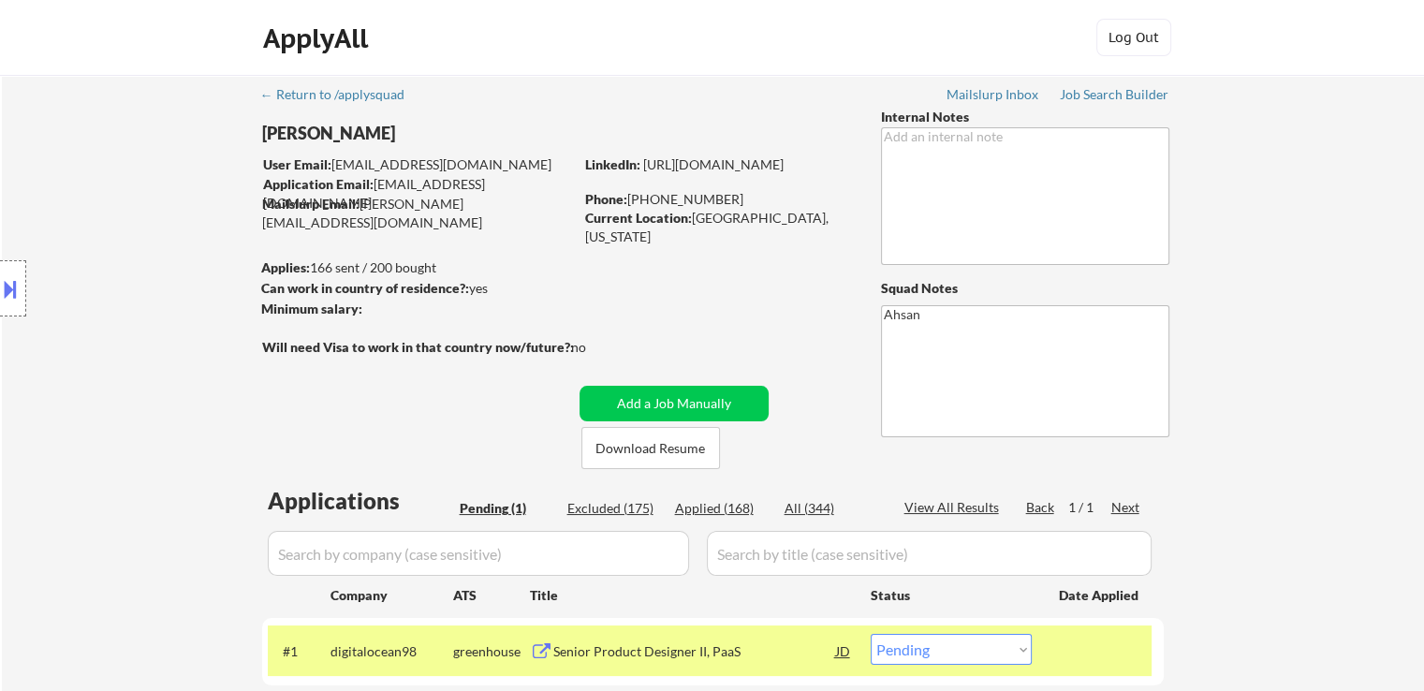
click at [75, 289] on div "Location Inclusions: [GEOGRAPHIC_DATA], [GEOGRAPHIC_DATA] [GEOGRAPHIC_DATA], [G…" at bounding box center [167, 288] width 335 height 347
click at [678, 338] on div "← Return to /applysquad Mailslurp Inbox Job Search Builder [PERSON_NAME] User E…" at bounding box center [713, 413] width 934 height 677
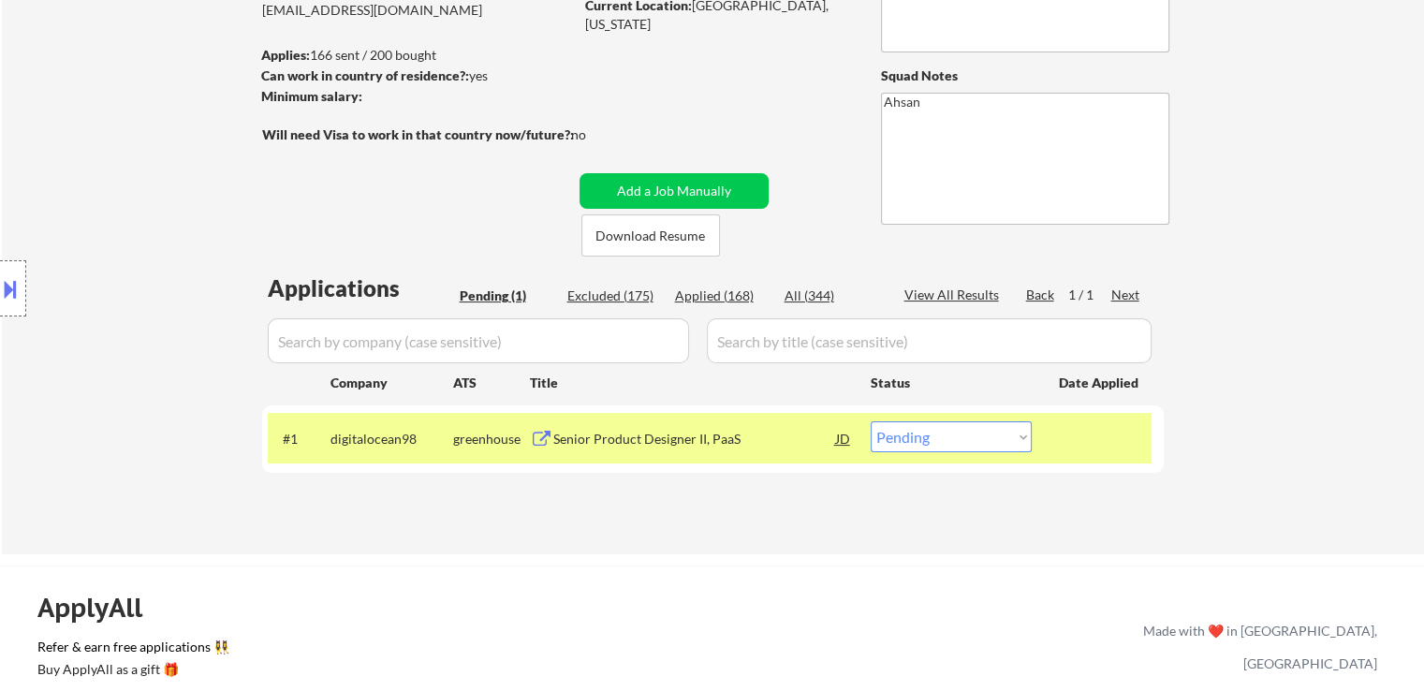
scroll to position [281, 0]
